Goal: Navigation & Orientation: Find specific page/section

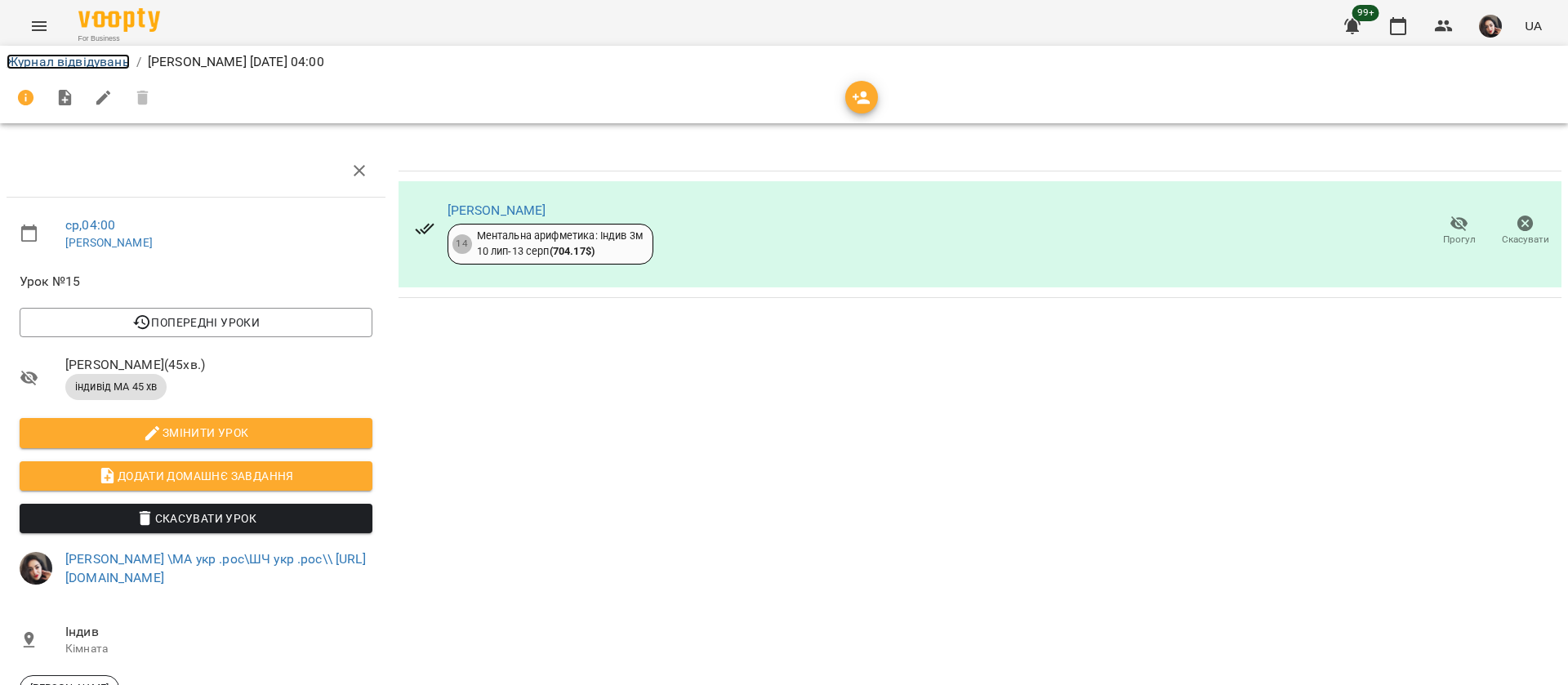
click at [91, 64] on link "Журнал відвідувань" at bounding box center [69, 62] width 124 height 16
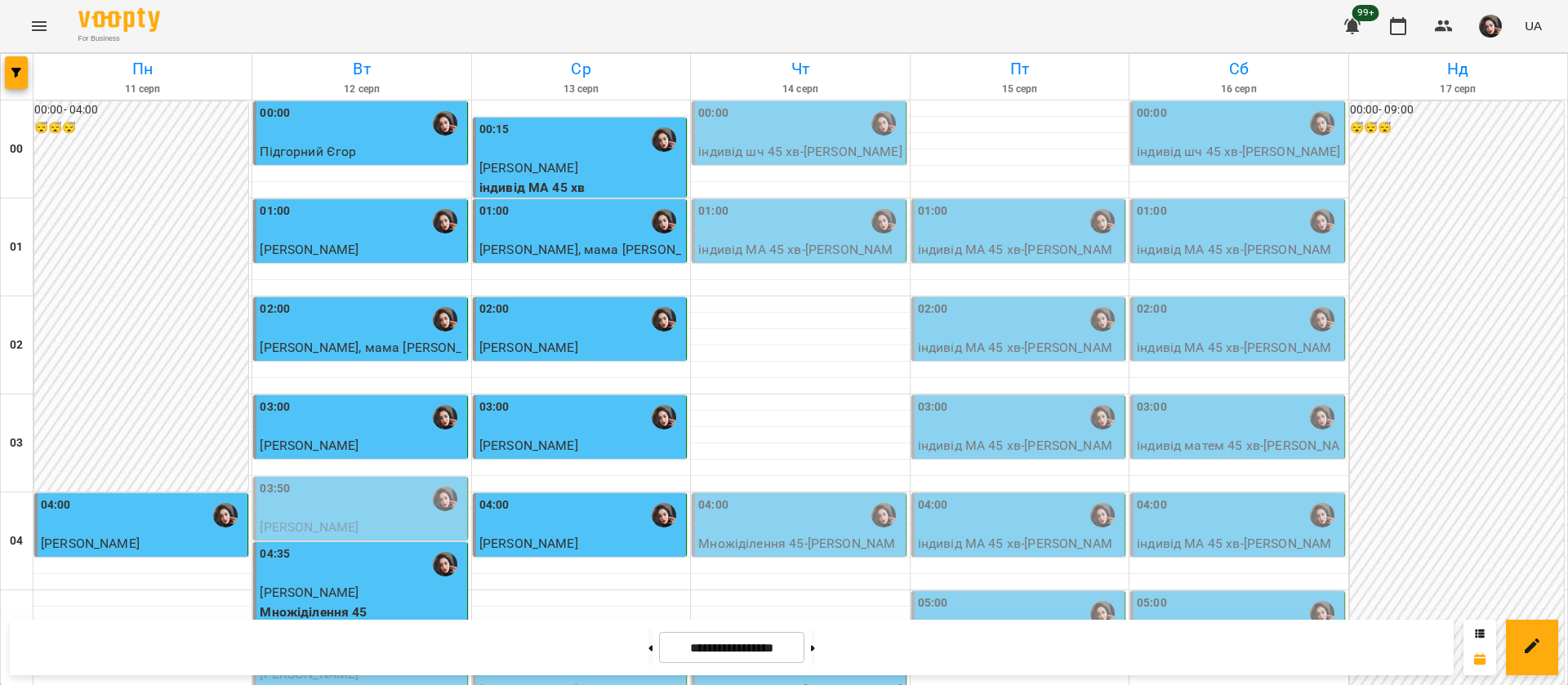
scroll to position [248, 0]
click at [555, 681] on p "[PERSON_NAME]" at bounding box center [582, 691] width 203 height 20
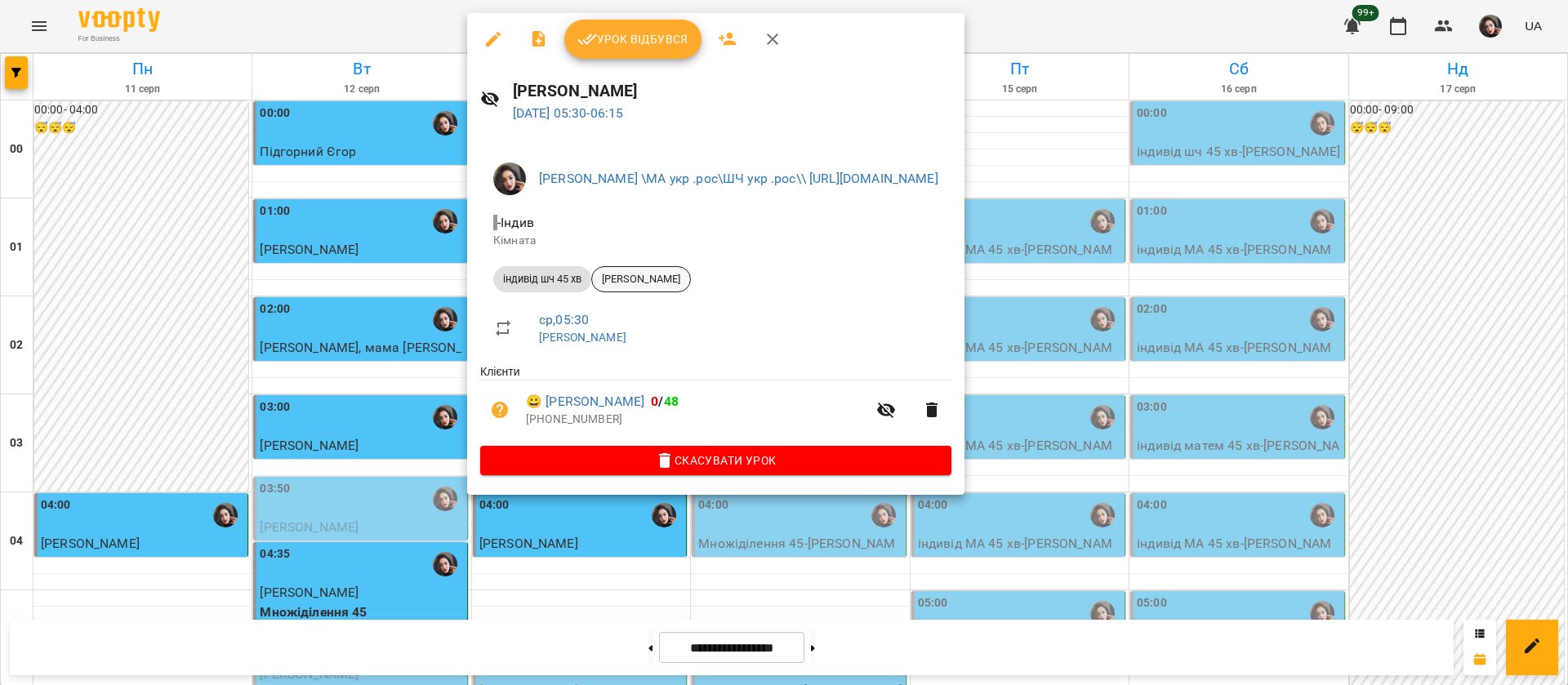
click at [639, 278] on span "[PERSON_NAME]" at bounding box center [641, 279] width 98 height 15
